Goal: Task Accomplishment & Management: Use online tool/utility

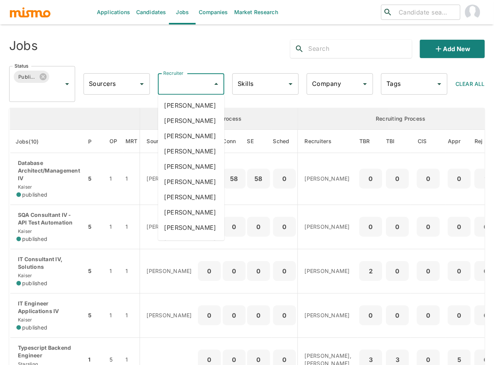
click at [183, 85] on input "Recruiter" at bounding box center [185, 84] width 48 height 14
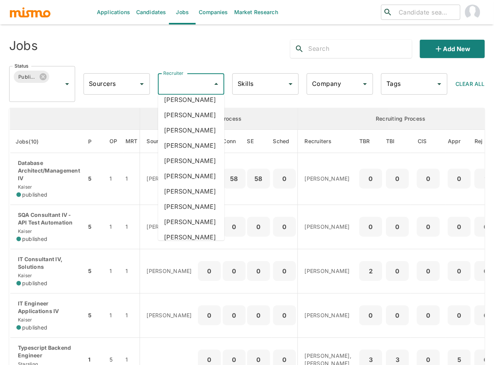
scroll to position [982, 0]
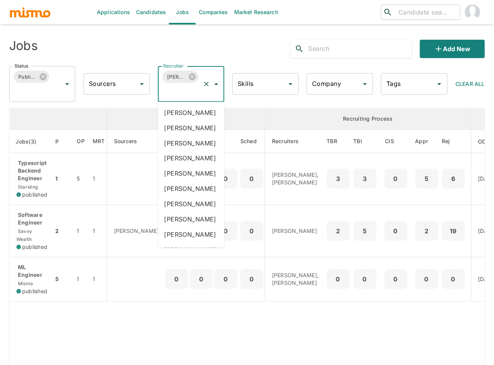
click at [190, 97] on input "Recruiter" at bounding box center [180, 91] width 38 height 14
click at [183, 94] on input "Recruiter" at bounding box center [180, 91] width 38 height 14
type input "luj"
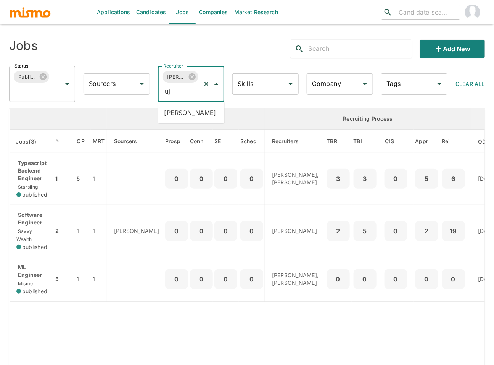
click at [188, 119] on li "Maria Lujan Ciommo" at bounding box center [191, 112] width 66 height 15
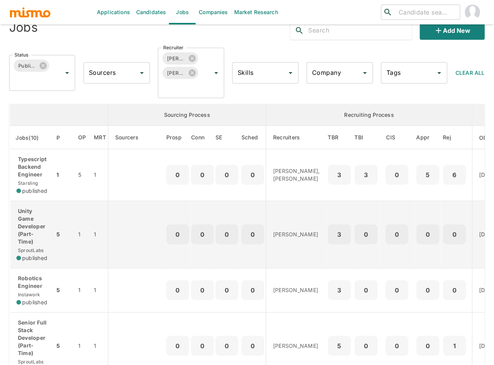
scroll to position [38, 0]
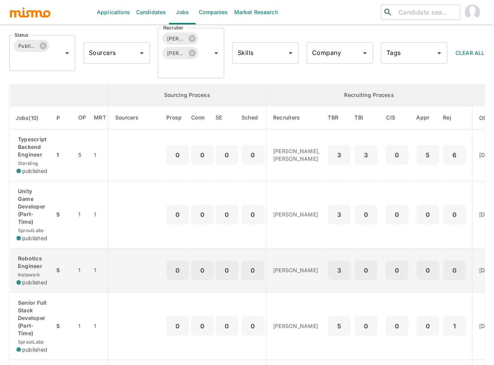
click at [42, 259] on p "Robotics Engineer" at bounding box center [32, 261] width 32 height 15
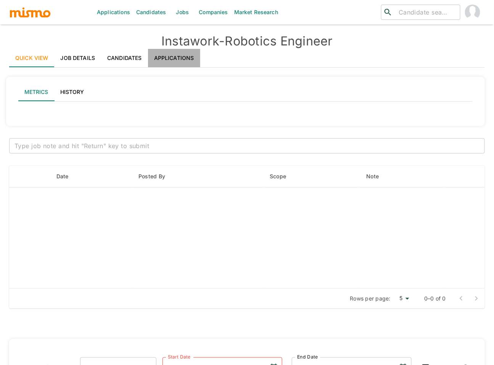
click at [186, 52] on link "Applications" at bounding box center [174, 58] width 52 height 18
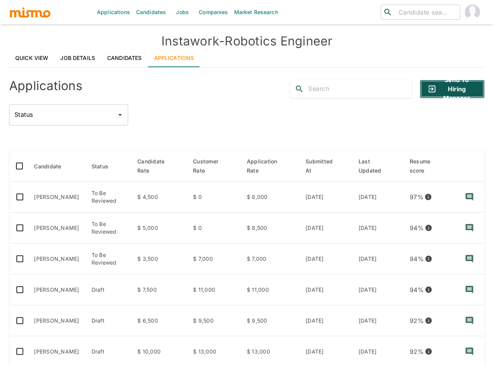
click at [462, 95] on button "Send to Hiring Manager" at bounding box center [452, 89] width 65 height 18
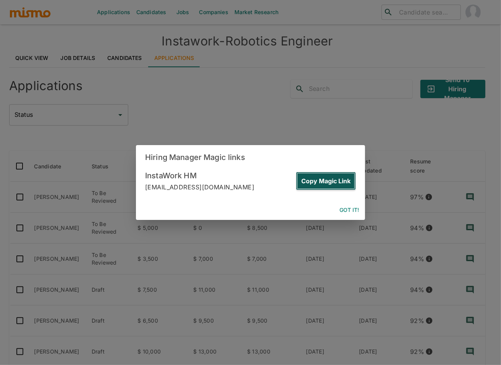
click at [336, 177] on button "Copy Magic Link" at bounding box center [326, 181] width 60 height 18
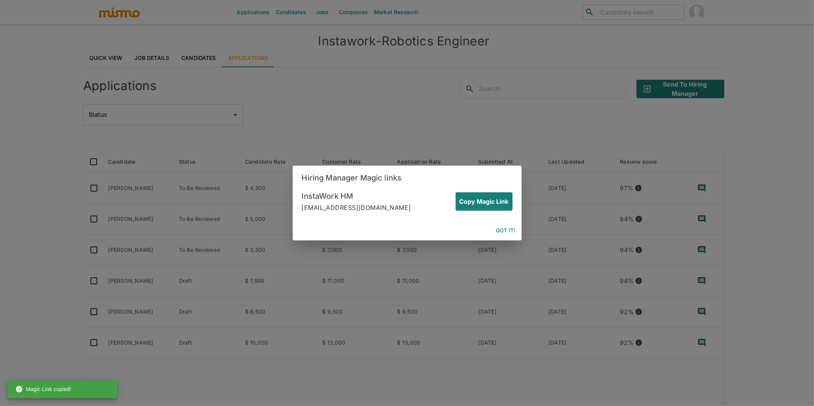
click at [500, 229] on button "Got it!" at bounding box center [506, 231] width 26 height 14
